Goal: Entertainment & Leisure: Consume media (video, audio)

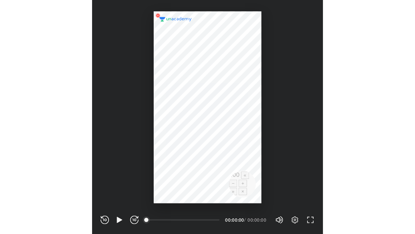
scroll to position [215, 213]
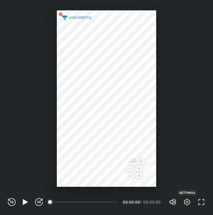
click at [187, 201] on icon "button" at bounding box center [187, 202] width 8 height 8
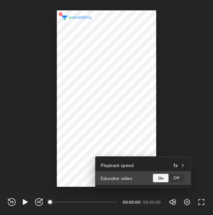
click at [176, 176] on div "Off" at bounding box center [176, 178] width 16 height 8
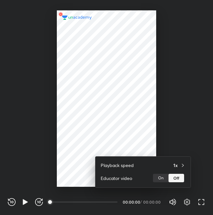
click at [162, 136] on div at bounding box center [106, 107] width 213 height 215
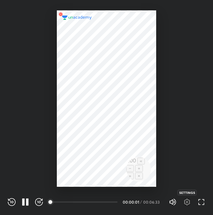
click at [186, 203] on icon "button" at bounding box center [187, 202] width 8 height 8
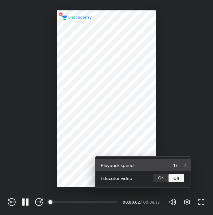
click at [173, 161] on div "Playback speed 1x" at bounding box center [142, 165] width 95 height 12
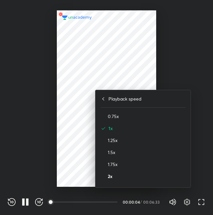
click at [112, 178] on h4 "2x" at bounding box center [147, 176] width 78 height 7
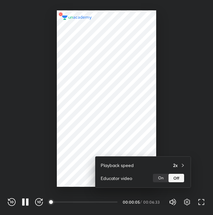
click at [204, 148] on div at bounding box center [106, 107] width 213 height 215
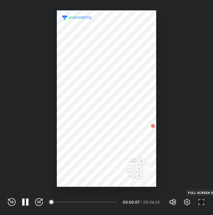
click at [199, 202] on icon "button" at bounding box center [201, 202] width 8 height 8
click at [26, 204] on icon "button" at bounding box center [25, 202] width 8 height 8
click at [206, 204] on div "REWIND (J) PAUSE (K) FORWARD (L) 00:00 00:00:37 / 00:06:33 Volume (M) 100% Sett…" at bounding box center [106, 201] width 213 height 28
click at [202, 203] on icon "button" at bounding box center [201, 202] width 8 height 8
click at [23, 200] on icon "button" at bounding box center [25, 202] width 5 height 6
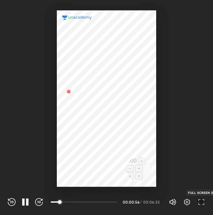
click at [202, 201] on icon "button" at bounding box center [201, 202] width 8 height 8
